Goal: Information Seeking & Learning: Learn about a topic

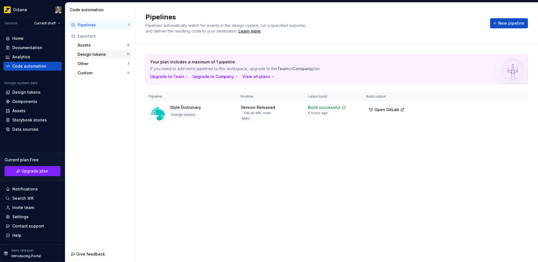
click at [94, 56] on div "Design tokens" at bounding box center [102, 55] width 49 height 6
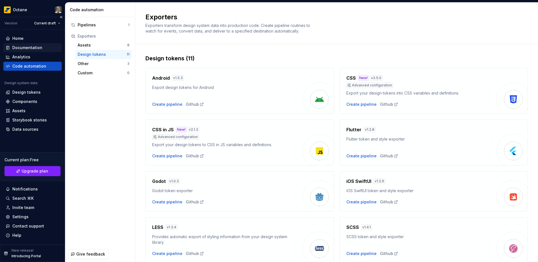
click at [23, 47] on div "Documentation" at bounding box center [27, 48] width 30 height 6
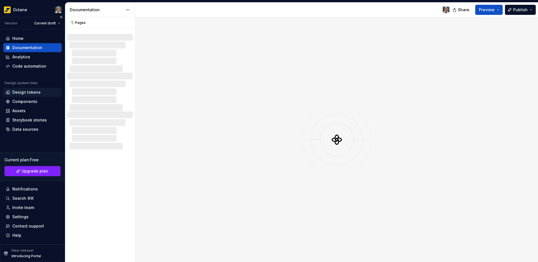
click at [24, 94] on div "Design tokens" at bounding box center [26, 92] width 28 height 6
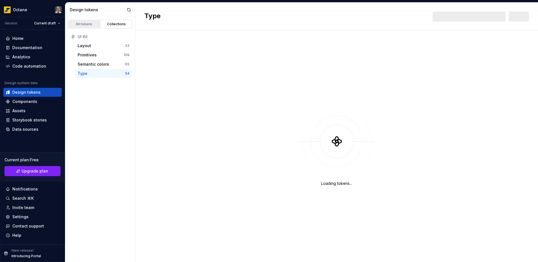
click at [91, 24] on div "All tokens" at bounding box center [84, 24] width 28 height 4
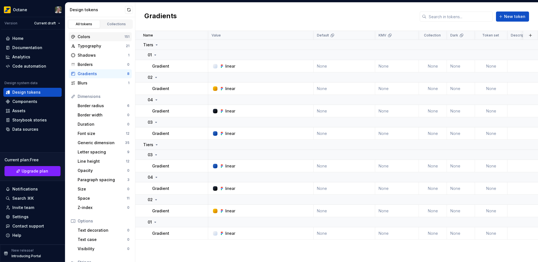
click at [87, 33] on div "Colors 151" at bounding box center [100, 36] width 63 height 9
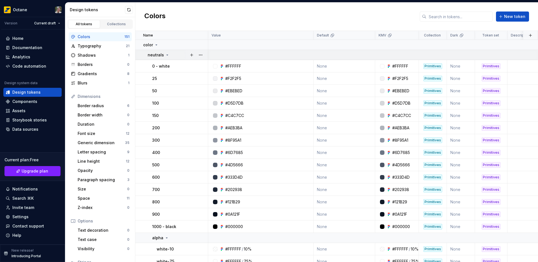
click at [167, 56] on icon at bounding box center [167, 55] width 4 height 4
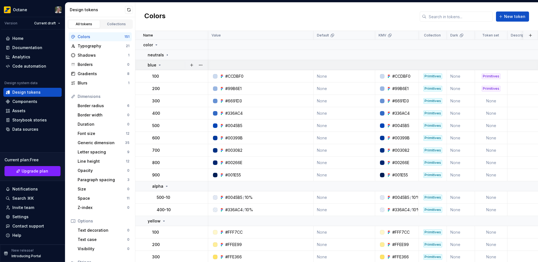
click at [160, 64] on icon at bounding box center [159, 65] width 4 height 4
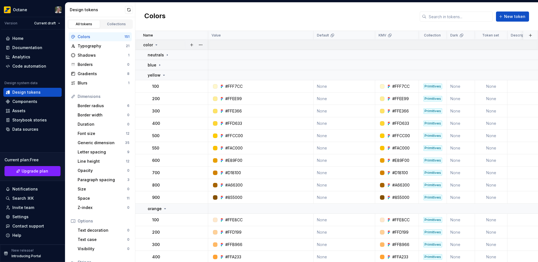
click at [154, 44] on icon at bounding box center [156, 45] width 4 height 4
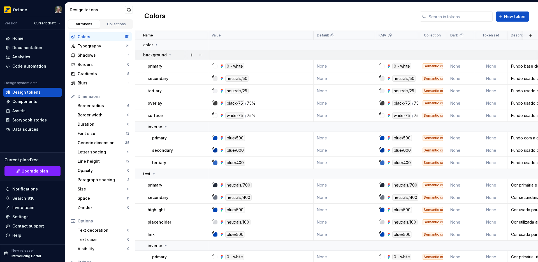
click at [168, 54] on icon at bounding box center [170, 55] width 4 height 4
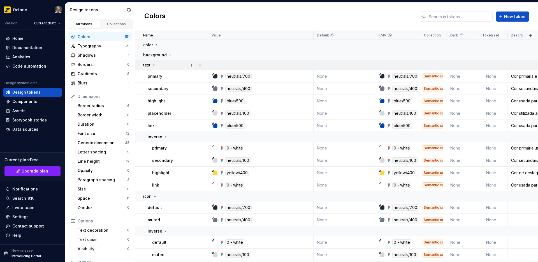
click at [153, 65] on icon at bounding box center [153, 65] width 1 height 1
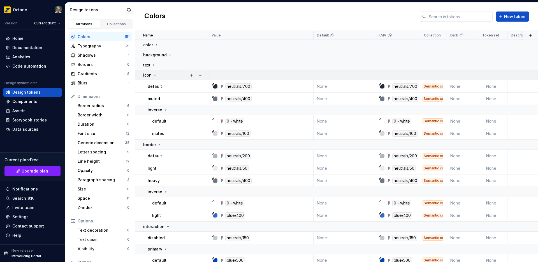
click at [154, 76] on icon at bounding box center [155, 75] width 4 height 4
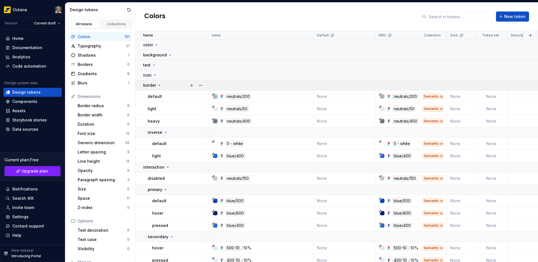
click at [158, 84] on icon at bounding box center [159, 85] width 4 height 4
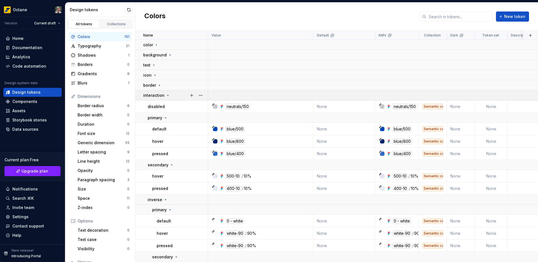
click at [165, 96] on icon at bounding box center [167, 95] width 4 height 4
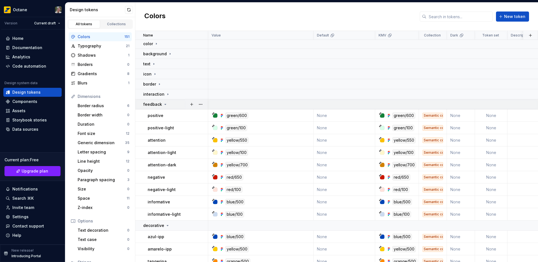
scroll to position [2, 0]
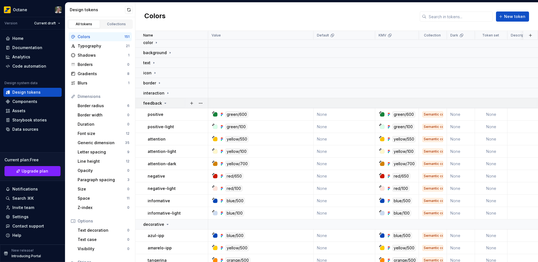
click at [165, 103] on icon at bounding box center [165, 103] width 1 height 1
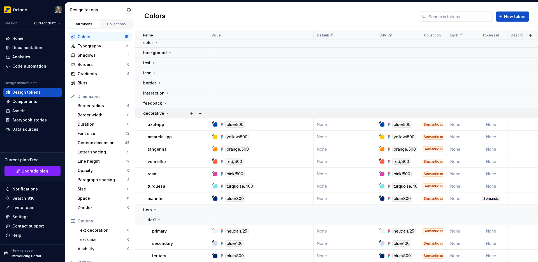
click at [165, 113] on icon at bounding box center [167, 113] width 4 height 4
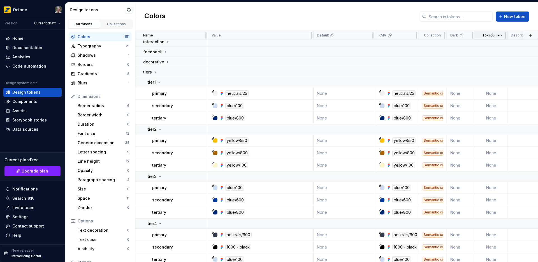
scroll to position [55, 0]
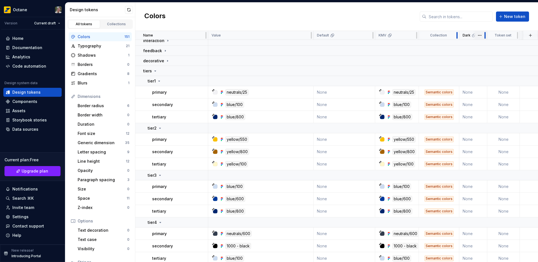
drag, startPoint x: 446, startPoint y: 38, endPoint x: 475, endPoint y: 38, distance: 30.0
click at [475, 38] on tr "Name Value Default KMV Collection Dark Token set Description Last updated" at bounding box center [382, 35] width 495 height 9
click at [459, 38] on div at bounding box center [456, 35] width 4 height 9
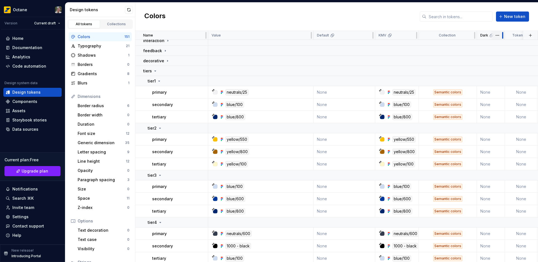
click at [475, 38] on div at bounding box center [474, 35] width 4 height 9
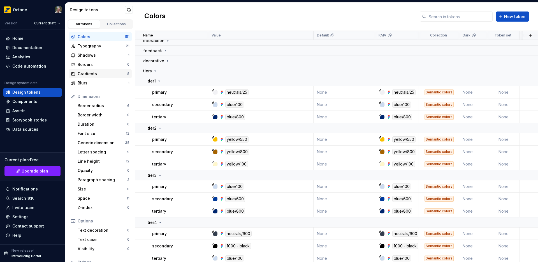
click at [95, 76] on div "Gradients" at bounding box center [103, 74] width 50 height 6
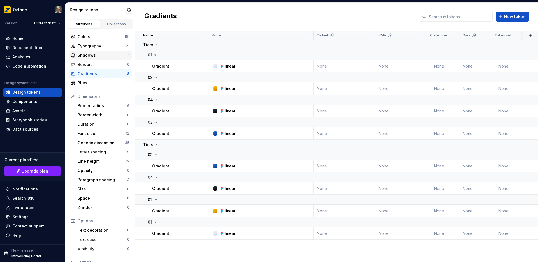
click at [102, 51] on div "Shadows 1" at bounding box center [100, 55] width 63 height 9
click at [103, 45] on div "Typography" at bounding box center [102, 46] width 48 height 6
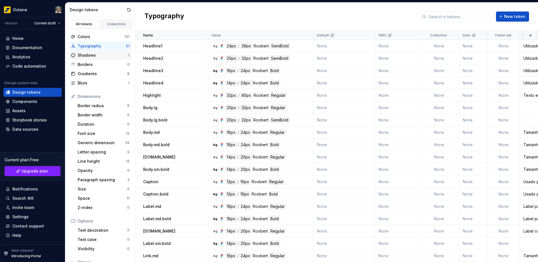
click at [104, 53] on div "Shadows" at bounding box center [103, 55] width 50 height 6
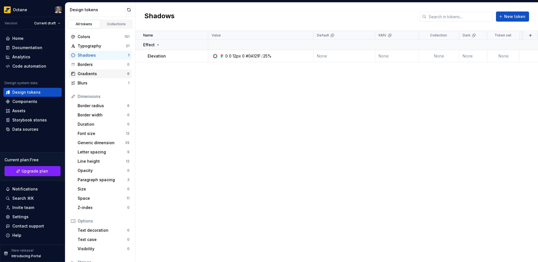
click at [104, 73] on div "Gradients" at bounding box center [103, 74] width 50 height 6
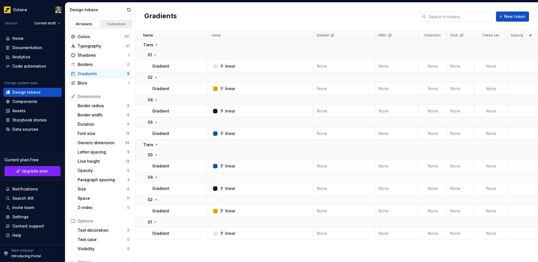
click at [107, 20] on link "Collections" at bounding box center [117, 24] width 32 height 8
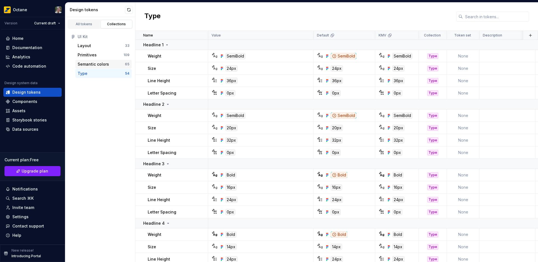
click at [95, 63] on div "Semantic colors" at bounding box center [93, 64] width 31 height 6
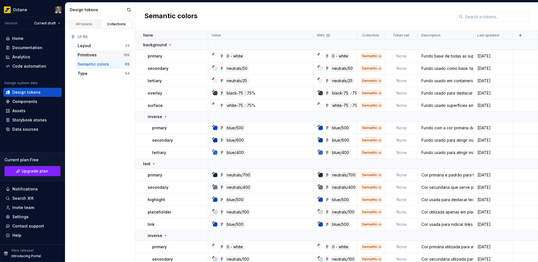
click at [88, 57] on div "Primitives" at bounding box center [87, 55] width 19 height 6
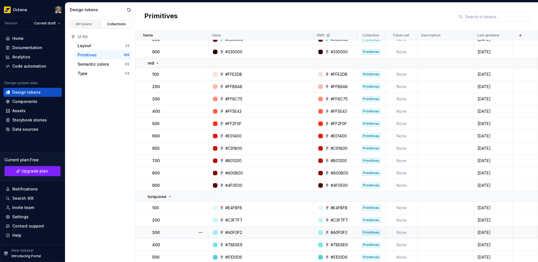
scroll to position [622, 0]
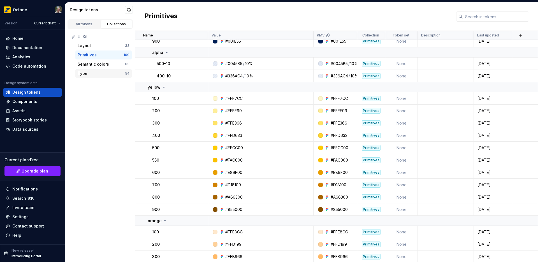
click at [103, 76] on div "Type 54" at bounding box center [103, 73] width 56 height 9
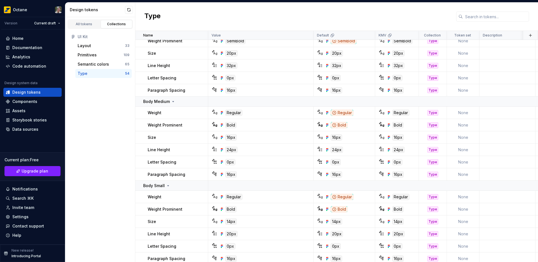
scroll to position [568, 0]
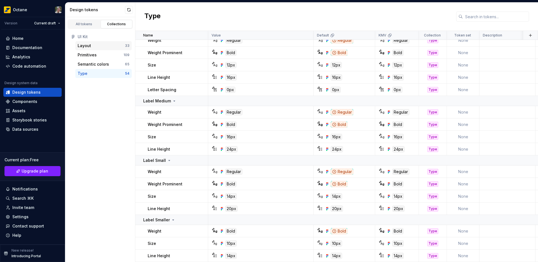
click at [91, 42] on div "Layout 33" at bounding box center [103, 45] width 56 height 9
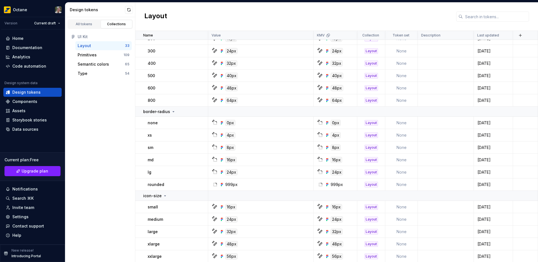
scroll to position [225, 0]
click at [97, 53] on div "Primitives" at bounding box center [101, 55] width 46 height 6
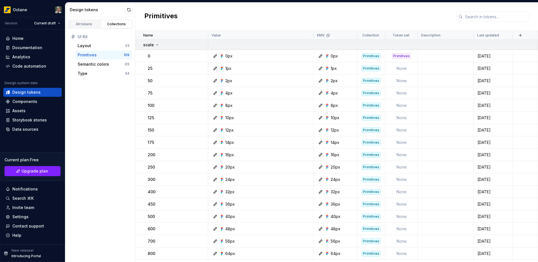
click at [157, 45] on icon at bounding box center [157, 45] width 1 height 1
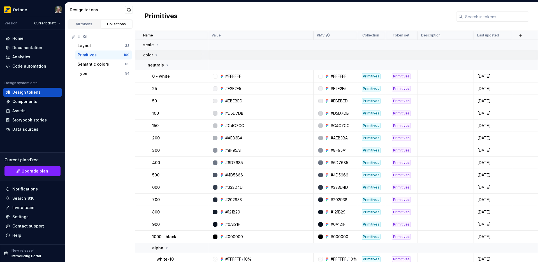
click at [156, 56] on icon at bounding box center [156, 55] width 4 height 4
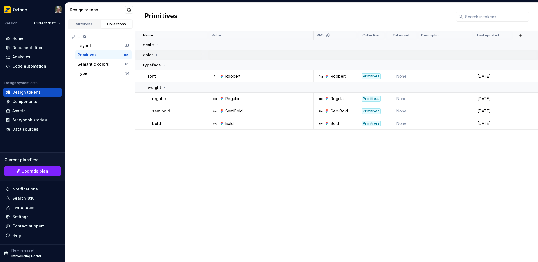
click at [157, 56] on icon at bounding box center [156, 55] width 4 height 4
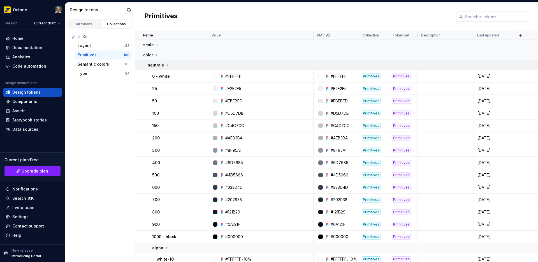
click at [165, 64] on icon at bounding box center [167, 65] width 4 height 4
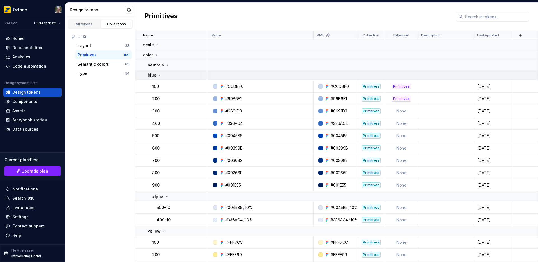
click at [157, 74] on icon at bounding box center [159, 75] width 4 height 4
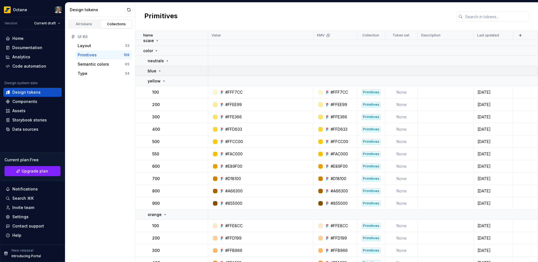
scroll to position [9, 0]
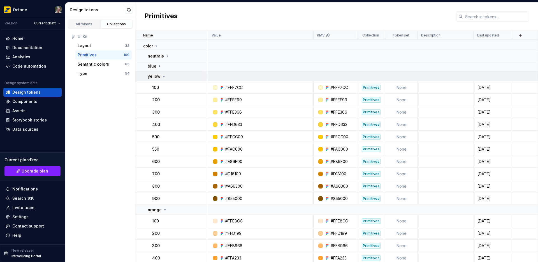
click at [162, 76] on icon at bounding box center [164, 76] width 4 height 4
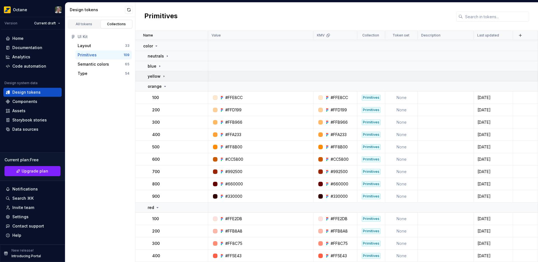
scroll to position [16, 0]
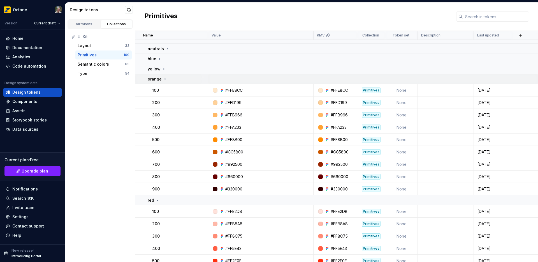
click at [163, 78] on icon at bounding box center [165, 79] width 4 height 4
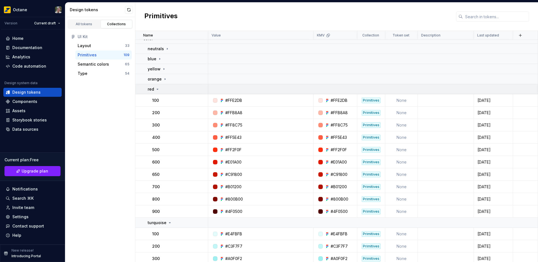
click at [158, 87] on icon at bounding box center [157, 89] width 4 height 4
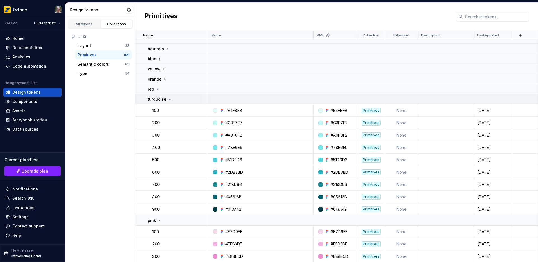
click at [167, 99] on icon at bounding box center [169, 99] width 4 height 4
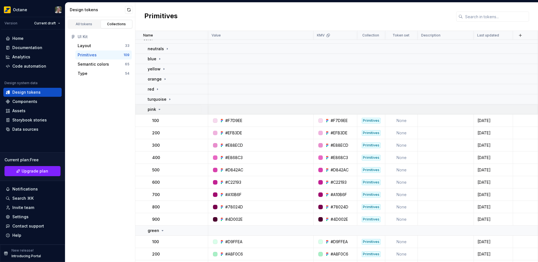
click at [160, 107] on icon at bounding box center [159, 109] width 4 height 4
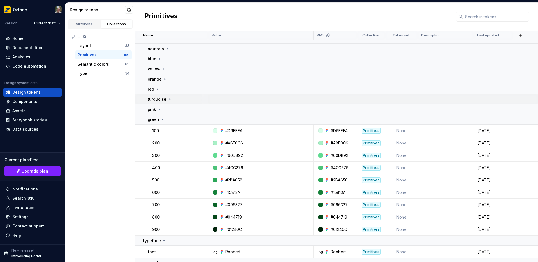
click at [162, 117] on icon at bounding box center [162, 119] width 4 height 4
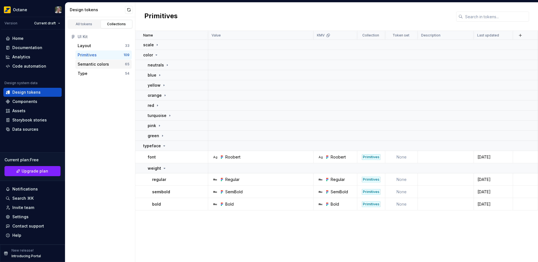
click at [103, 67] on div "Semantic colors 65" at bounding box center [103, 64] width 56 height 9
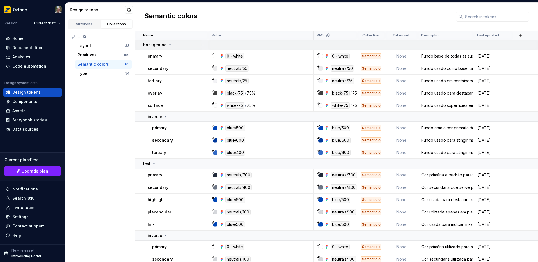
click at [169, 45] on icon at bounding box center [170, 45] width 4 height 4
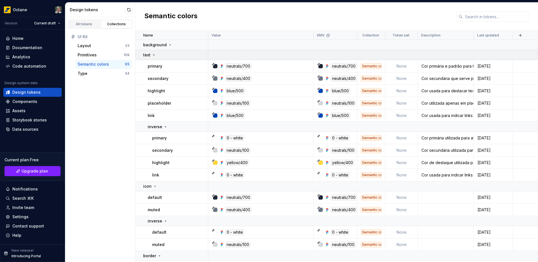
click at [155, 54] on icon at bounding box center [153, 55] width 4 height 4
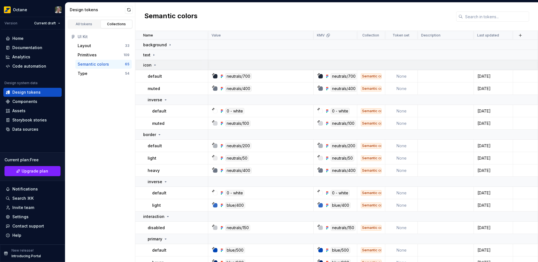
click at [154, 64] on icon at bounding box center [155, 65] width 4 height 4
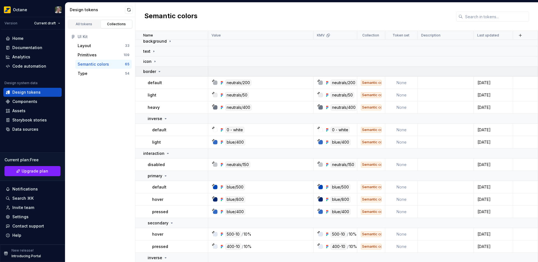
click at [160, 72] on icon at bounding box center [159, 71] width 4 height 4
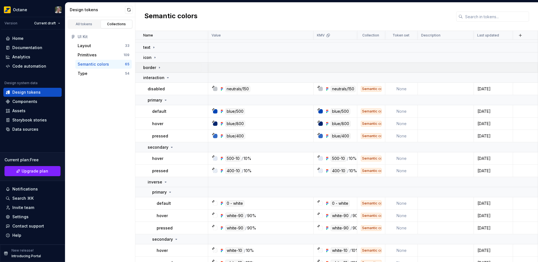
scroll to position [9, 0]
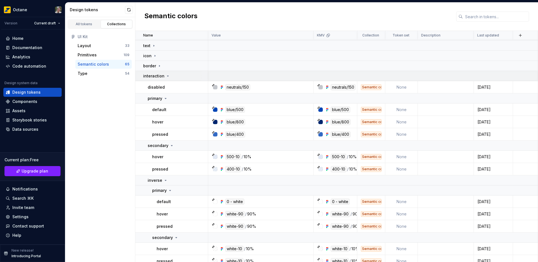
click at [167, 75] on icon at bounding box center [167, 76] width 4 height 4
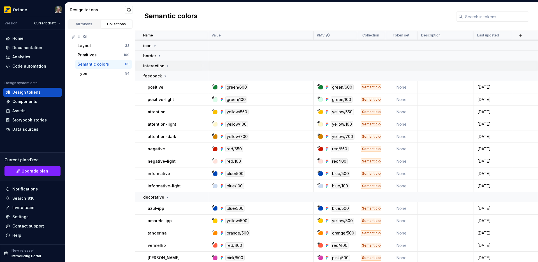
scroll to position [32, 0]
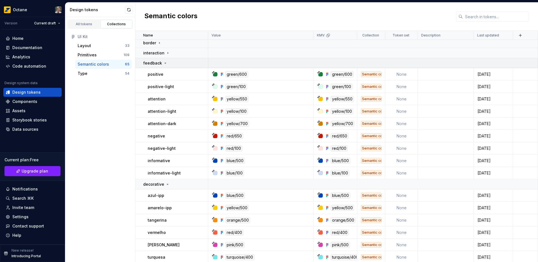
click at [165, 63] on icon at bounding box center [165, 63] width 1 height 1
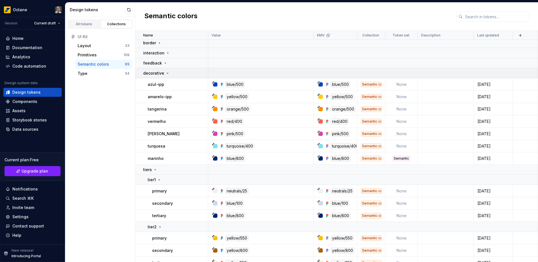
click at [166, 73] on icon at bounding box center [167, 73] width 4 height 4
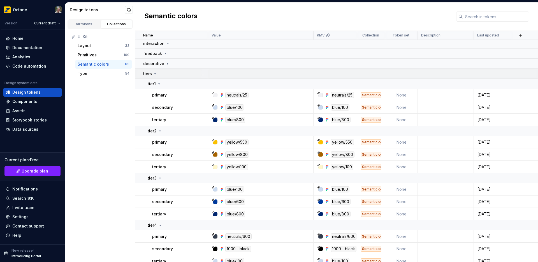
scroll to position [47, 0]
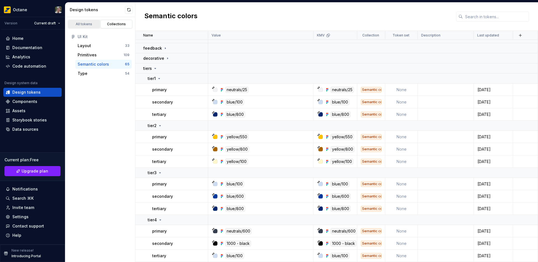
click at [90, 24] on div "All tokens" at bounding box center [84, 24] width 28 height 4
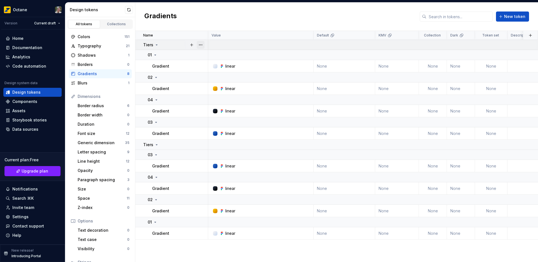
click at [201, 43] on button "button" at bounding box center [201, 45] width 8 height 8
click at [157, 45] on icon at bounding box center [156, 45] width 1 height 1
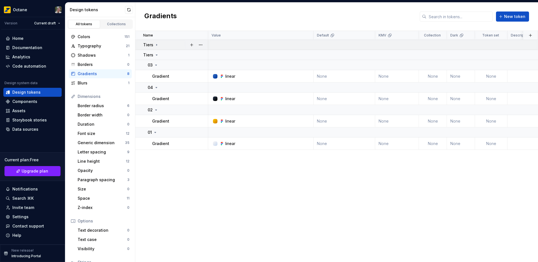
click at [157, 44] on icon at bounding box center [156, 45] width 4 height 4
